Goal: Transaction & Acquisition: Book appointment/travel/reservation

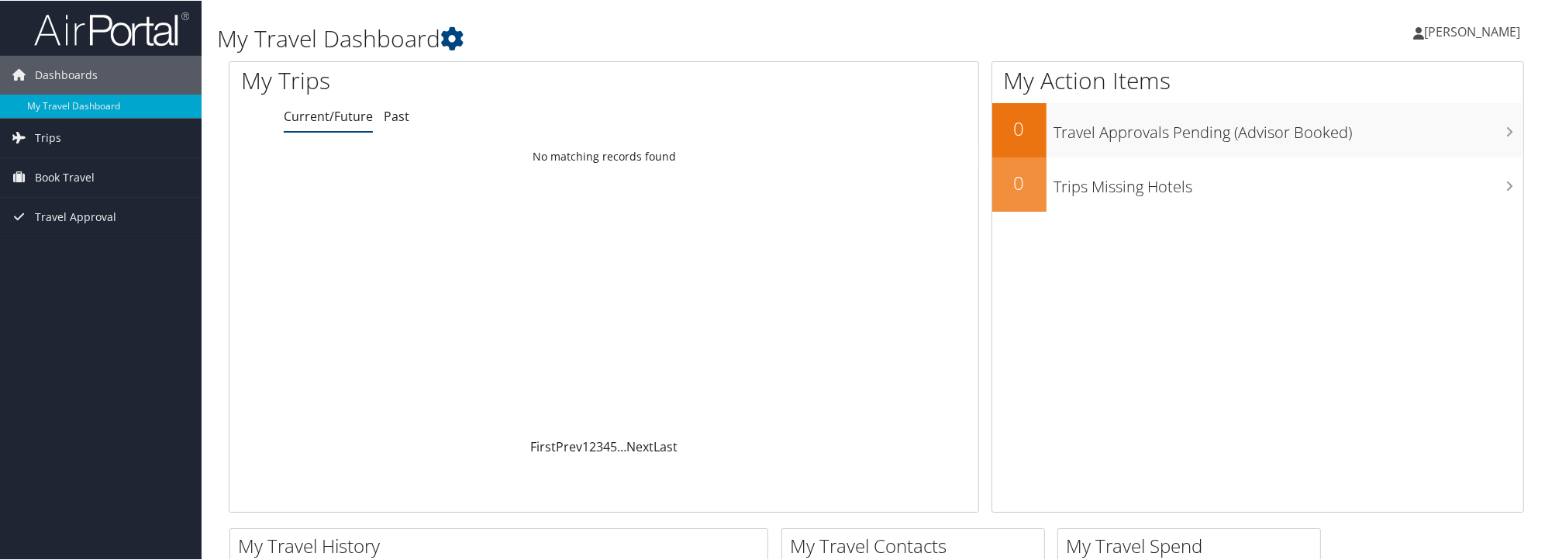
click at [1451, 27] on span "[PERSON_NAME]" at bounding box center [1472, 30] width 96 height 17
click at [71, 168] on span "Book Travel" at bounding box center [65, 176] width 60 height 39
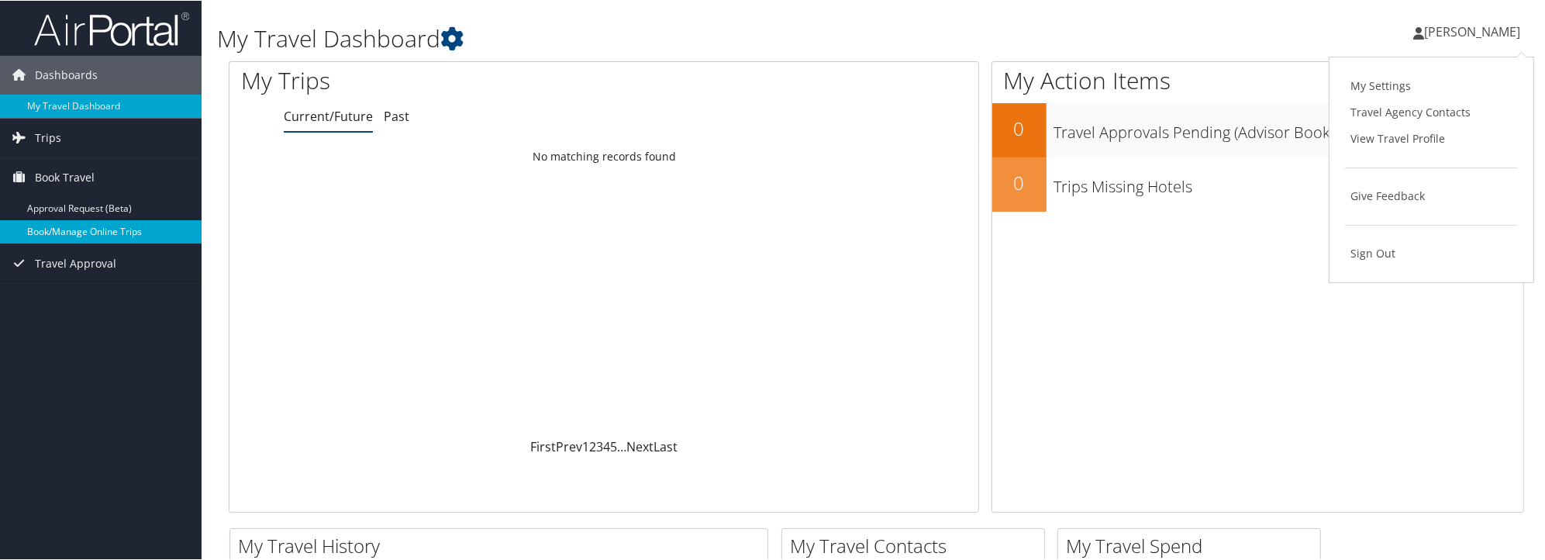
click at [88, 224] on link "Book/Manage Online Trips" at bounding box center [101, 230] width 202 height 23
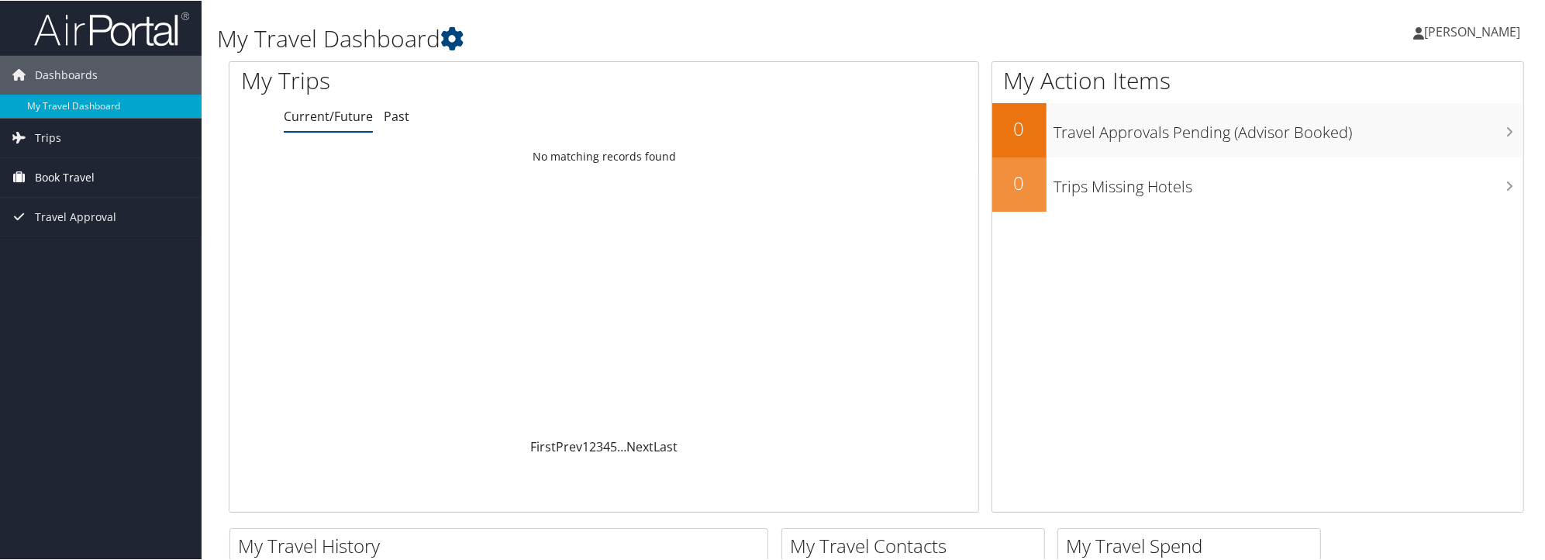
click at [80, 176] on span "Book Travel" at bounding box center [65, 176] width 60 height 39
click at [111, 233] on link "Book/Manage Online Trips" at bounding box center [101, 230] width 202 height 23
